Goal: Task Accomplishment & Management: Use online tool/utility

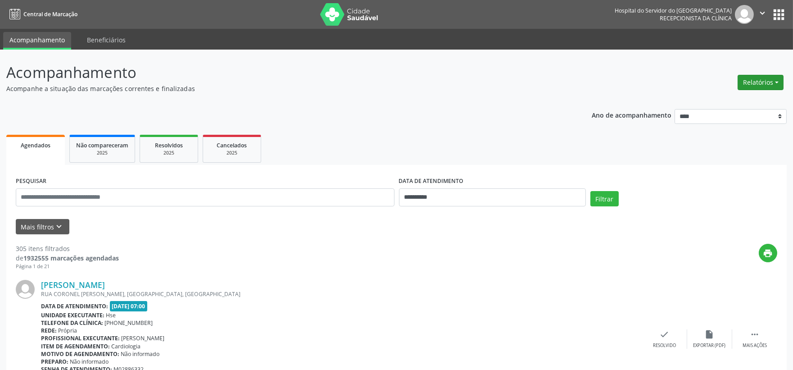
click at [758, 78] on button "Relatórios" at bounding box center [760, 82] width 46 height 15
click at [728, 96] on link "Agendamentos" at bounding box center [734, 101] width 97 height 13
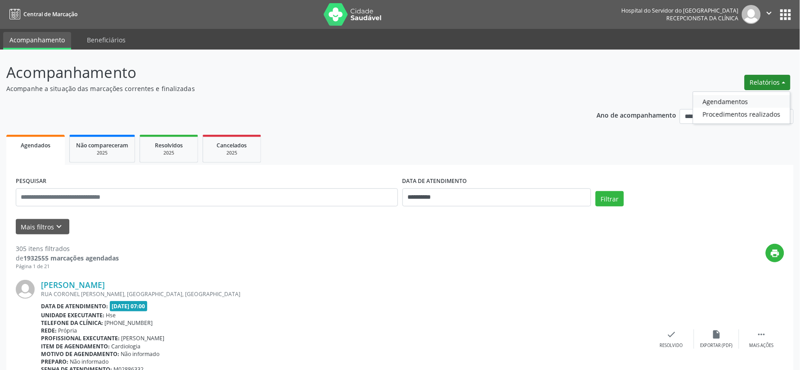
select select "*"
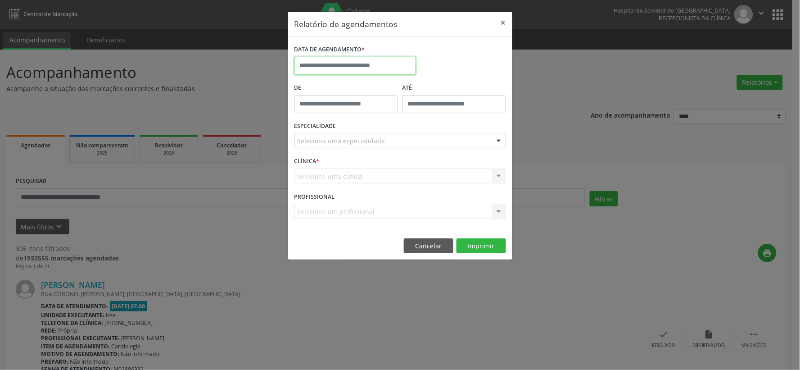
click at [367, 63] on input "text" at bounding box center [355, 66] width 122 height 18
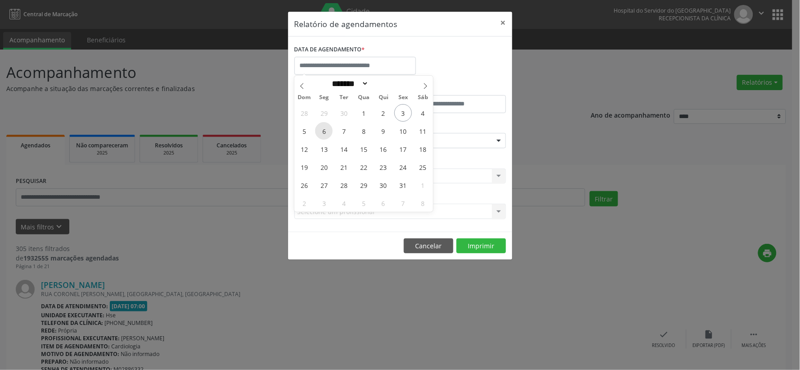
click at [326, 131] on span "6" at bounding box center [324, 131] width 18 height 18
type input "**********"
click at [326, 131] on span "6" at bounding box center [324, 131] width 18 height 18
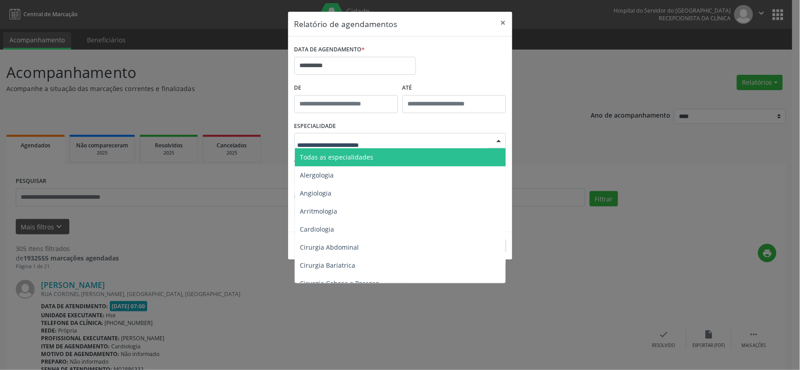
click at [374, 162] on span "Todas as especialidades" at bounding box center [401, 157] width 212 height 18
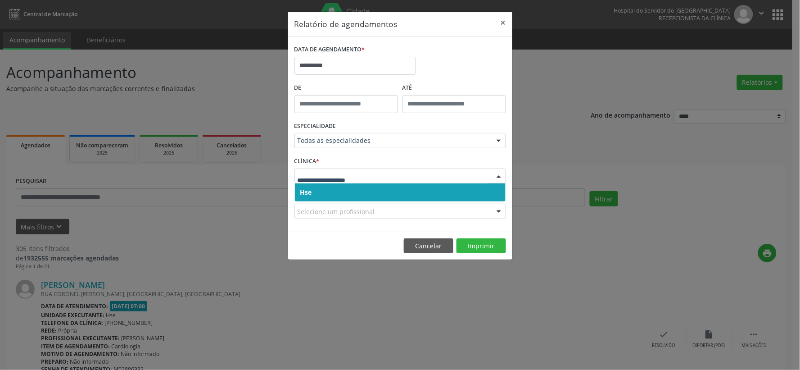
click at [321, 190] on span "Hse" at bounding box center [400, 192] width 211 height 18
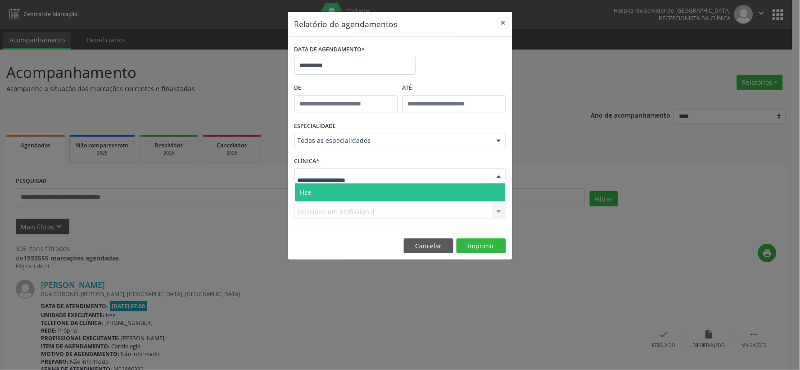
click at [312, 196] on span "Hse" at bounding box center [400, 192] width 211 height 18
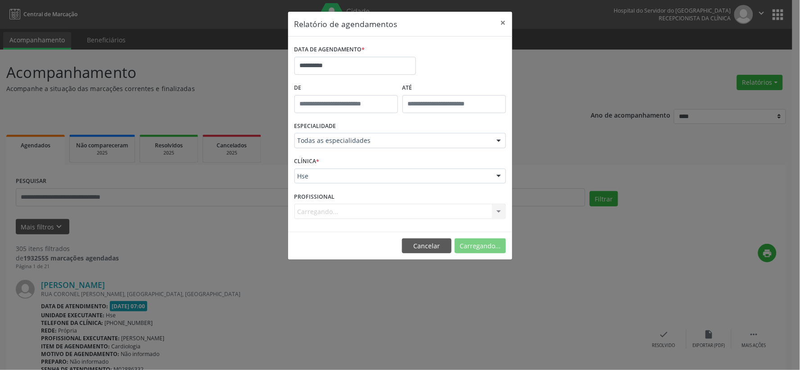
click at [316, 210] on div "Carregando... Nenhum resultado encontrado para: " " Não há nenhuma opção para s…" at bounding box center [400, 211] width 212 height 15
click at [321, 212] on div "Carregando... Nenhum resultado encontrado para: " " Não há nenhuma opção para s…" at bounding box center [400, 211] width 212 height 15
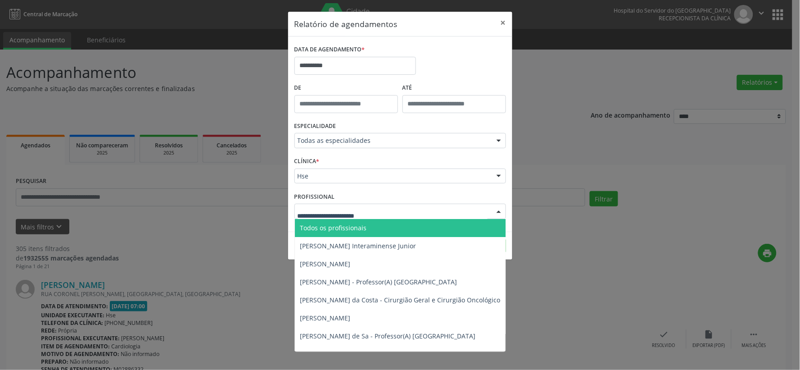
click at [328, 222] on span "Todos os profissionais" at bounding box center [446, 228] width 303 height 18
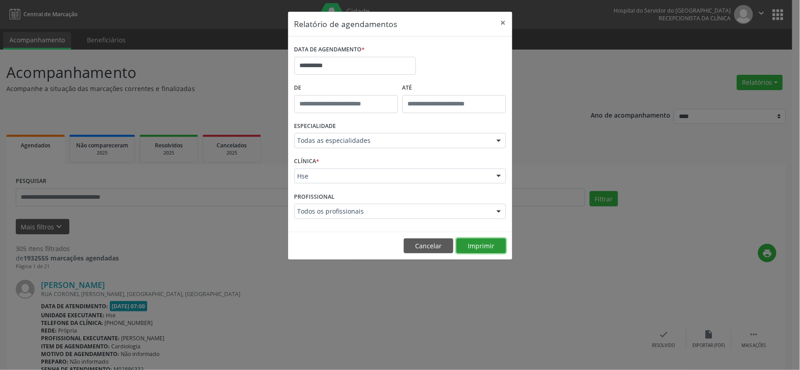
click at [473, 243] on button "Imprimir" at bounding box center [482, 245] width 50 height 15
